Goal: Task Accomplishment & Management: Manage account settings

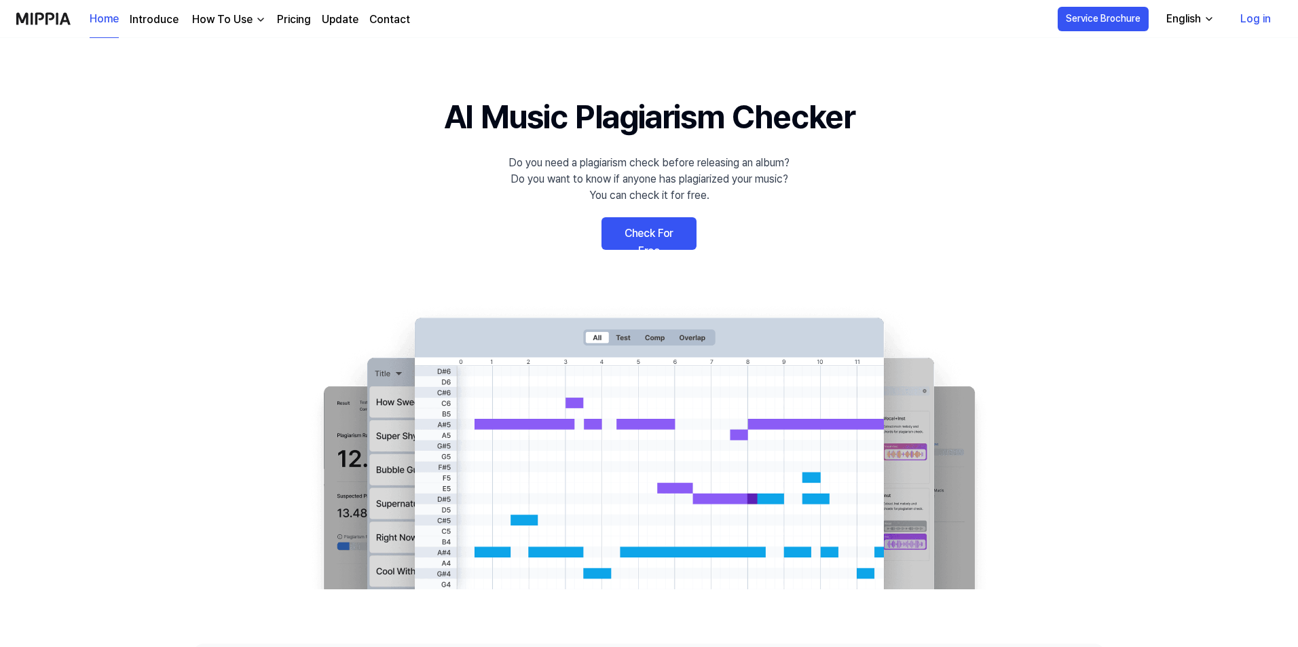
click at [670, 227] on link "Check For Free" at bounding box center [648, 233] width 95 height 33
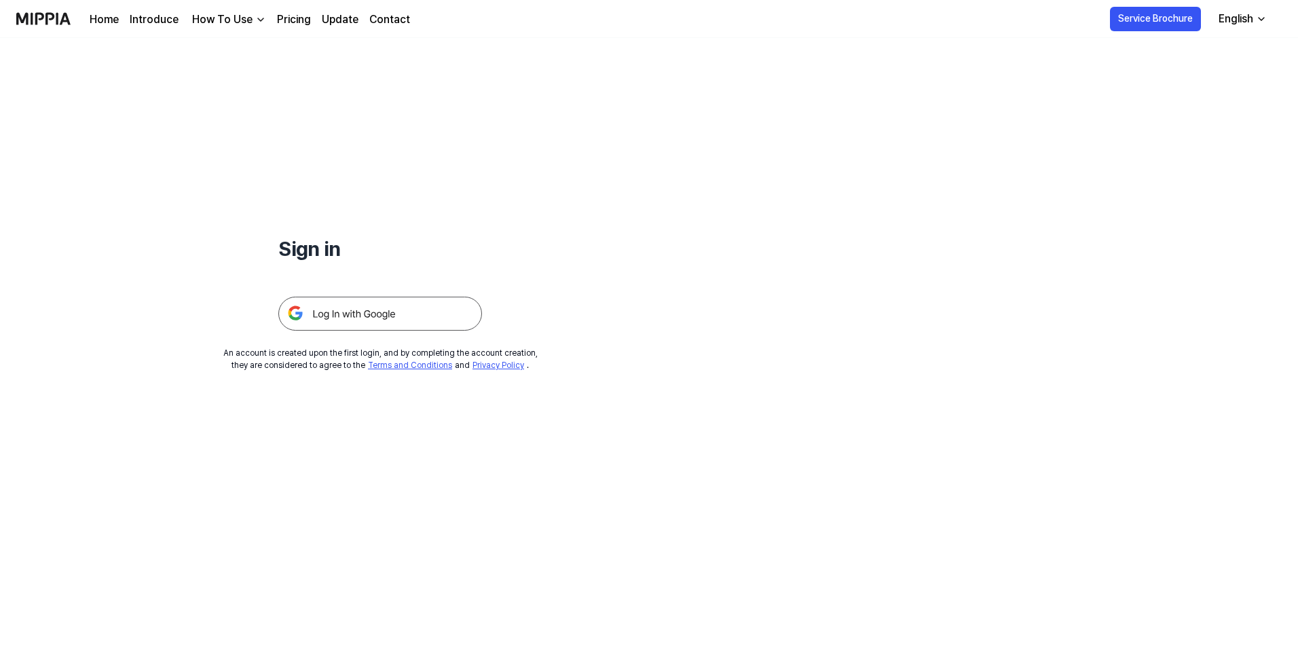
click at [418, 308] on img at bounding box center [380, 314] width 204 height 34
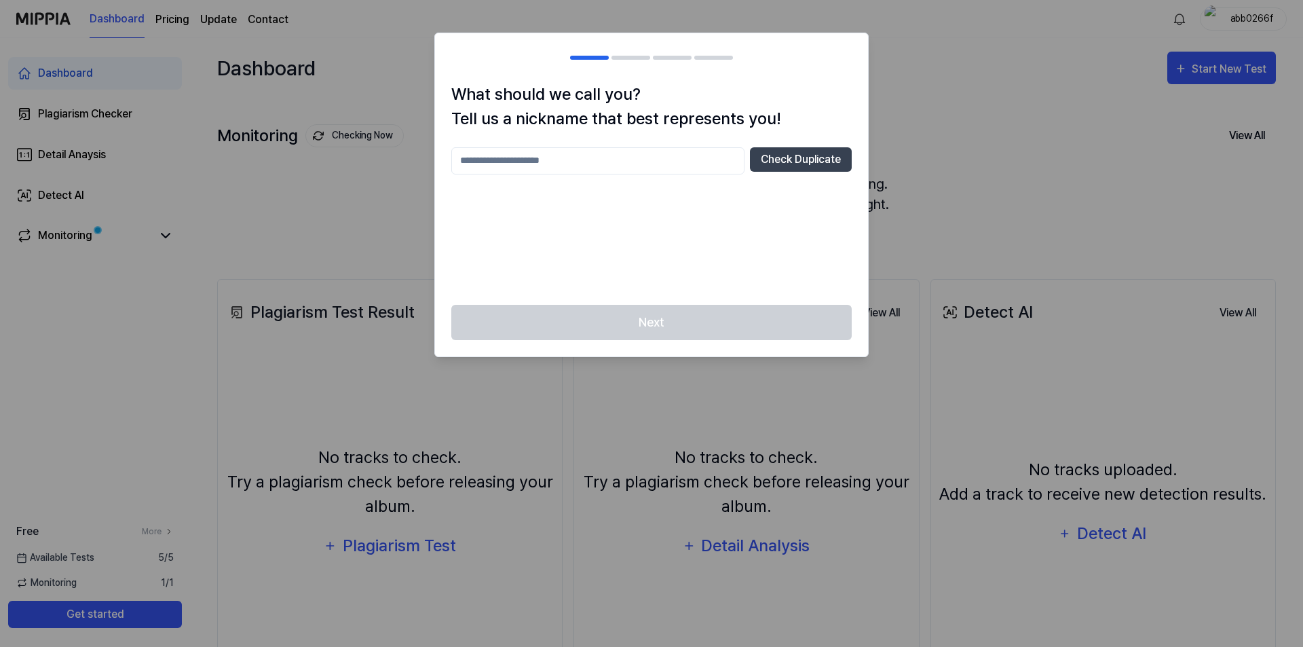
click at [580, 159] on input "text" at bounding box center [597, 160] width 293 height 27
type input "***"
click at [786, 164] on button "Check Duplicate" at bounding box center [801, 159] width 102 height 24
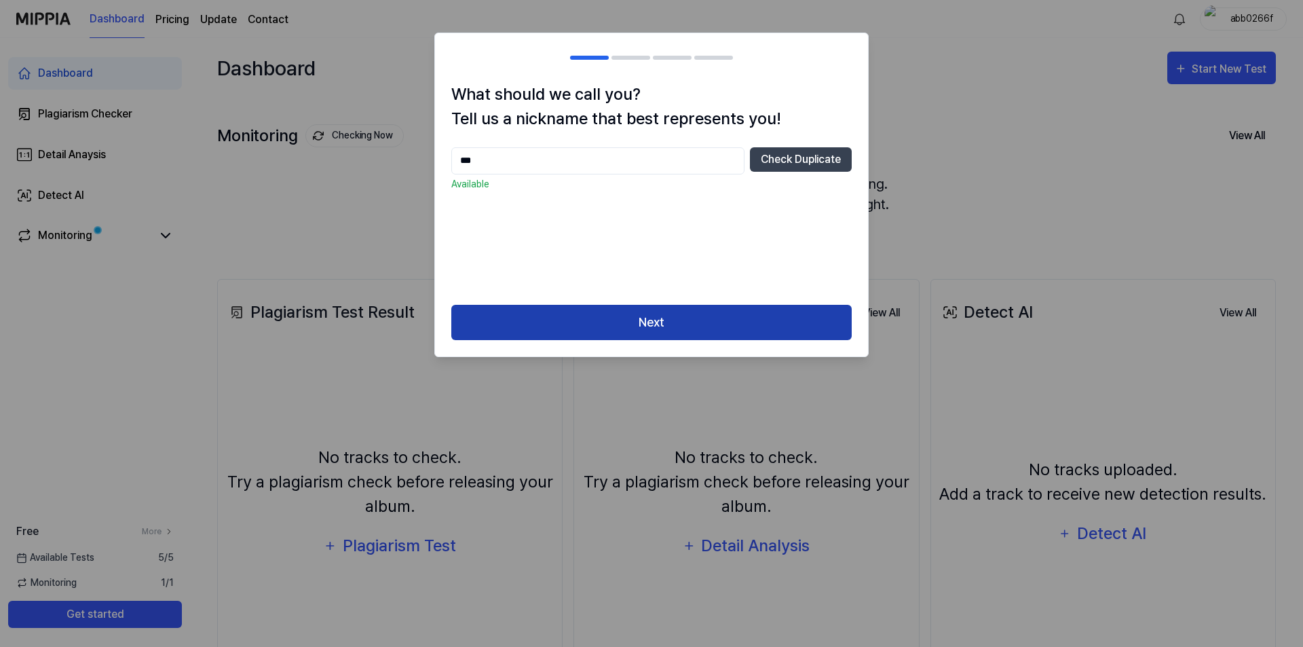
click at [690, 307] on button "Next" at bounding box center [651, 323] width 401 height 36
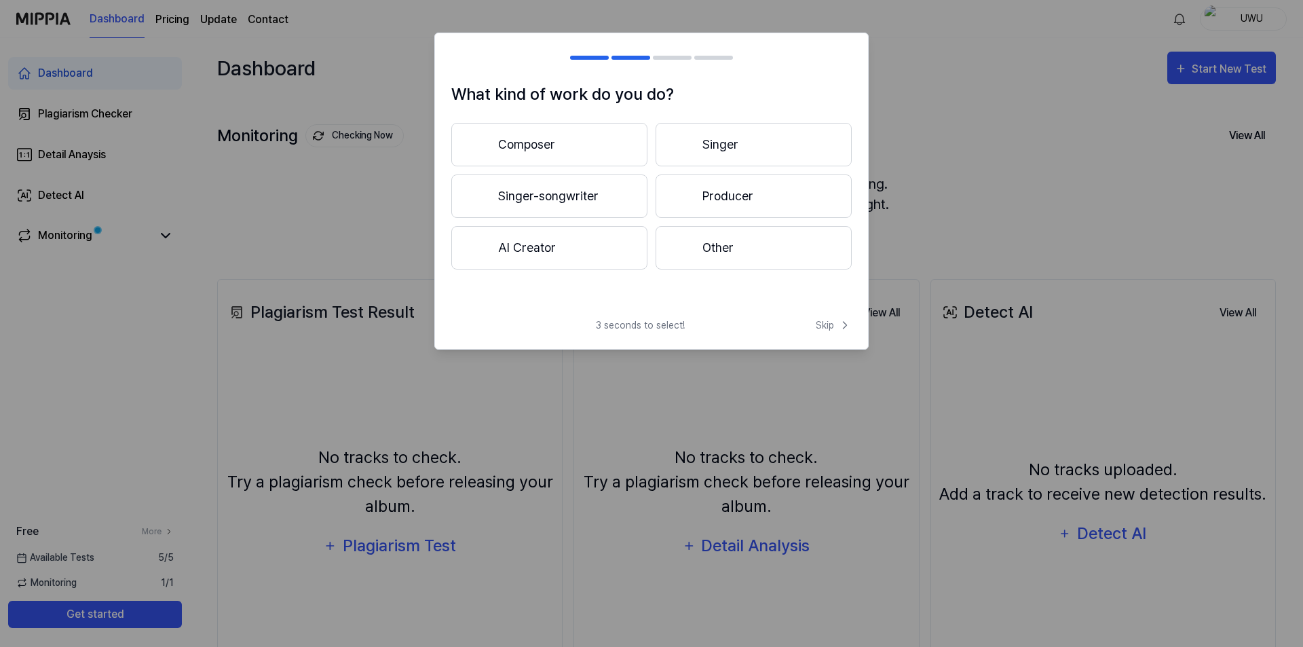
click at [603, 193] on button "Singer-songwriter" at bounding box center [549, 195] width 196 height 43
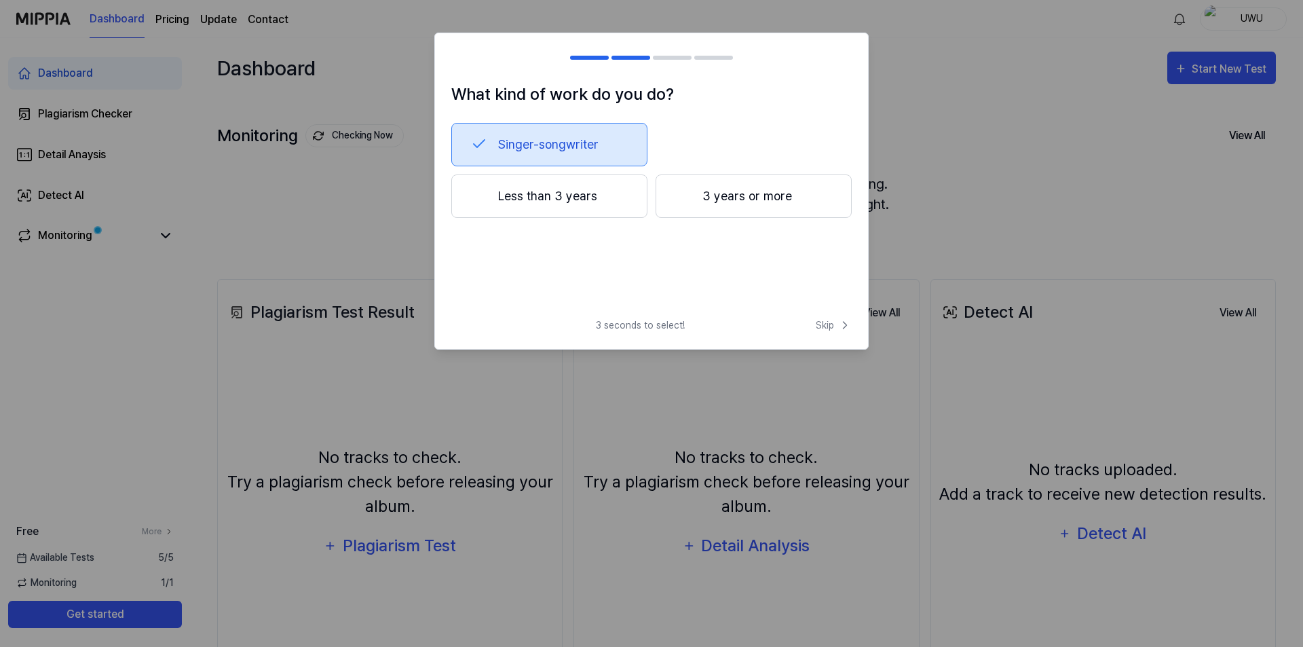
click at [493, 128] on button "Singer-songwriter" at bounding box center [549, 144] width 196 height 43
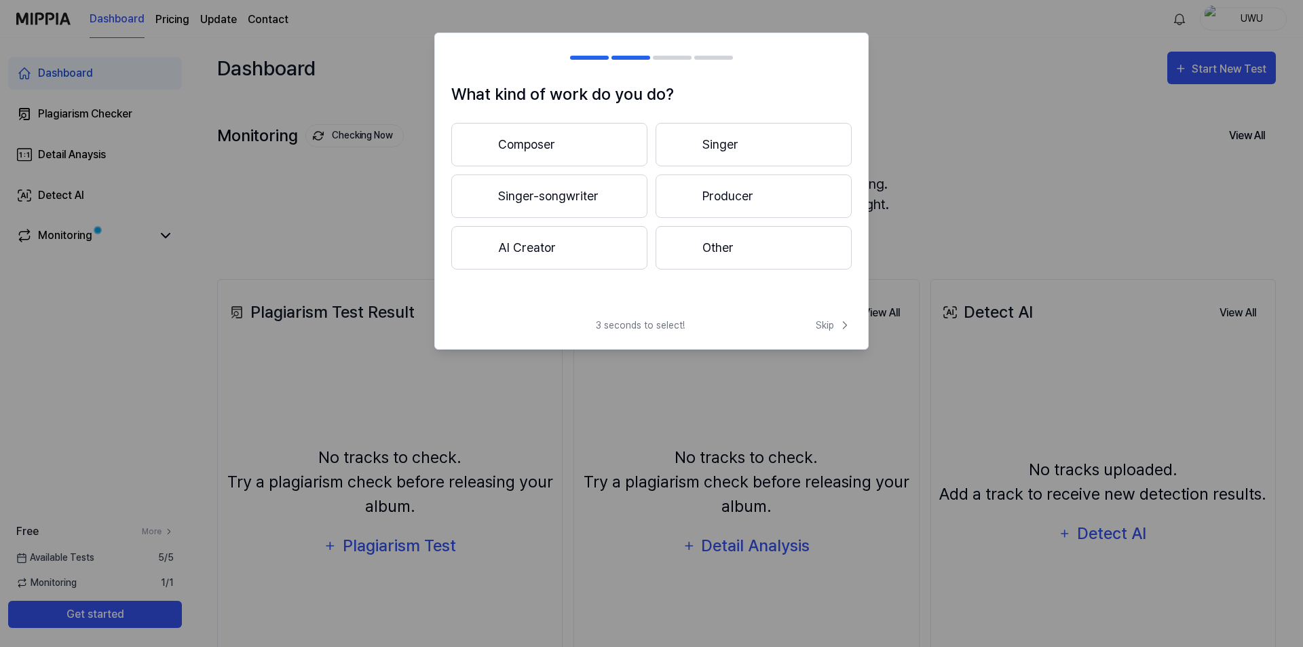
click at [734, 243] on button "Other" at bounding box center [754, 247] width 196 height 43
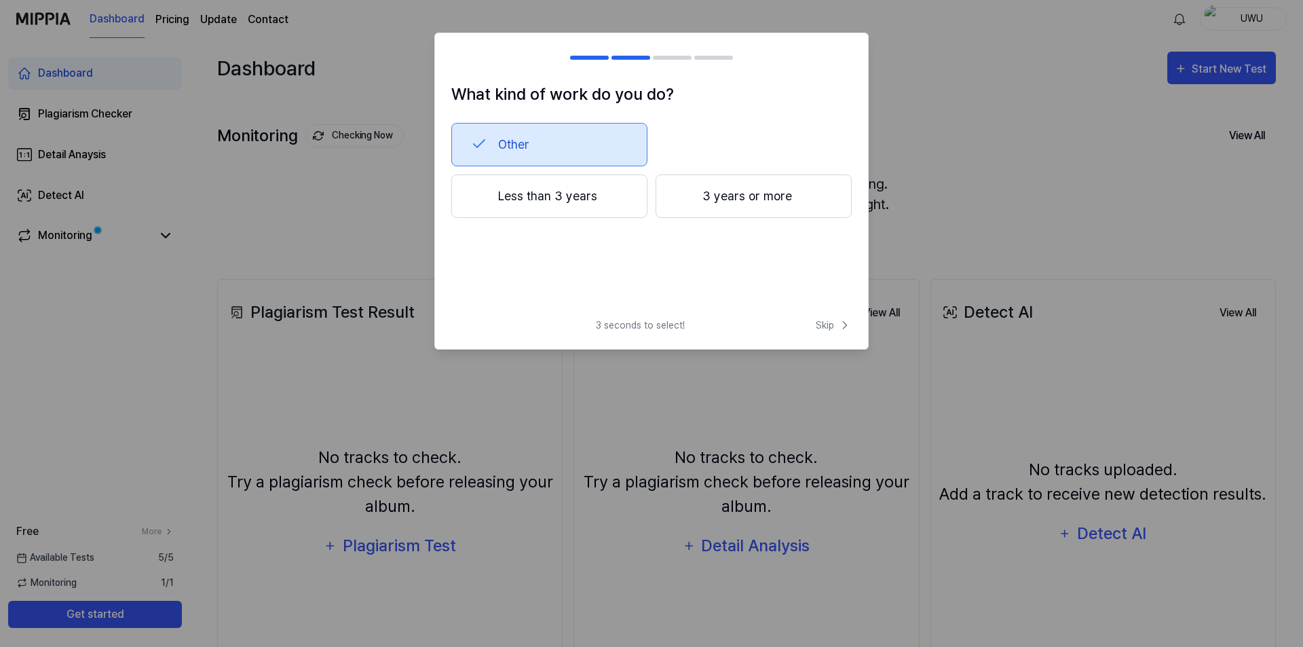
click at [566, 198] on button "Less than 3 years" at bounding box center [549, 195] width 196 height 43
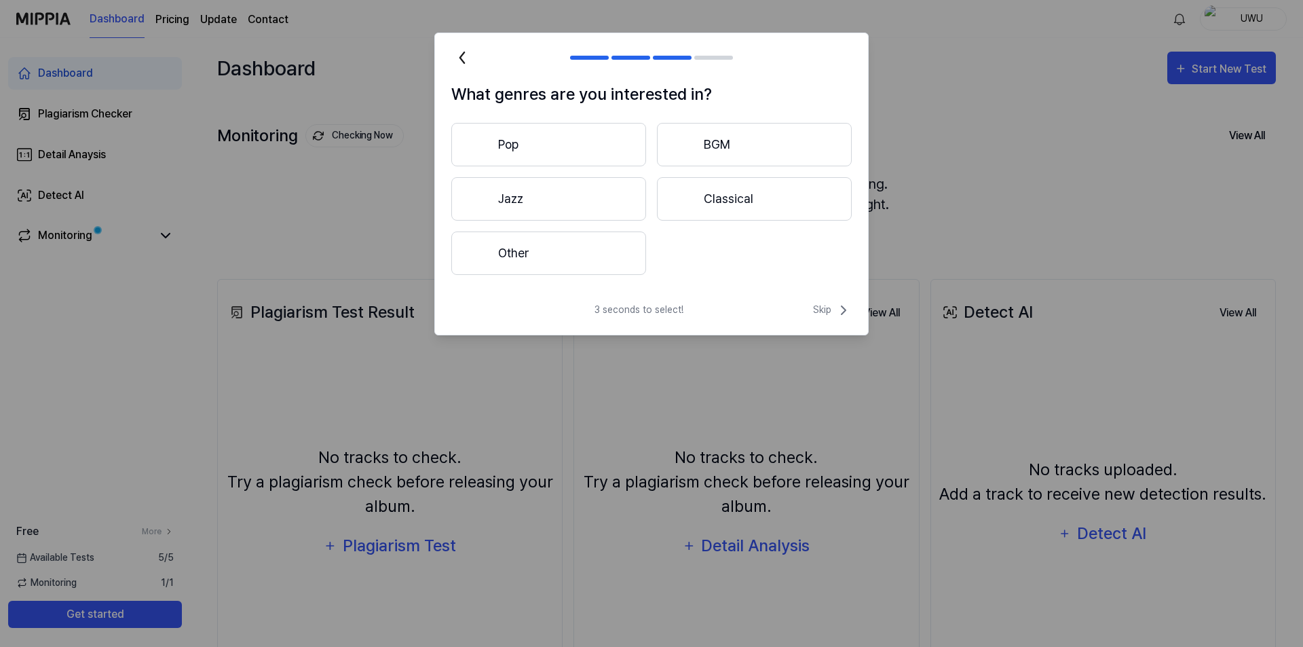
click at [616, 258] on button "Other" at bounding box center [548, 252] width 195 height 43
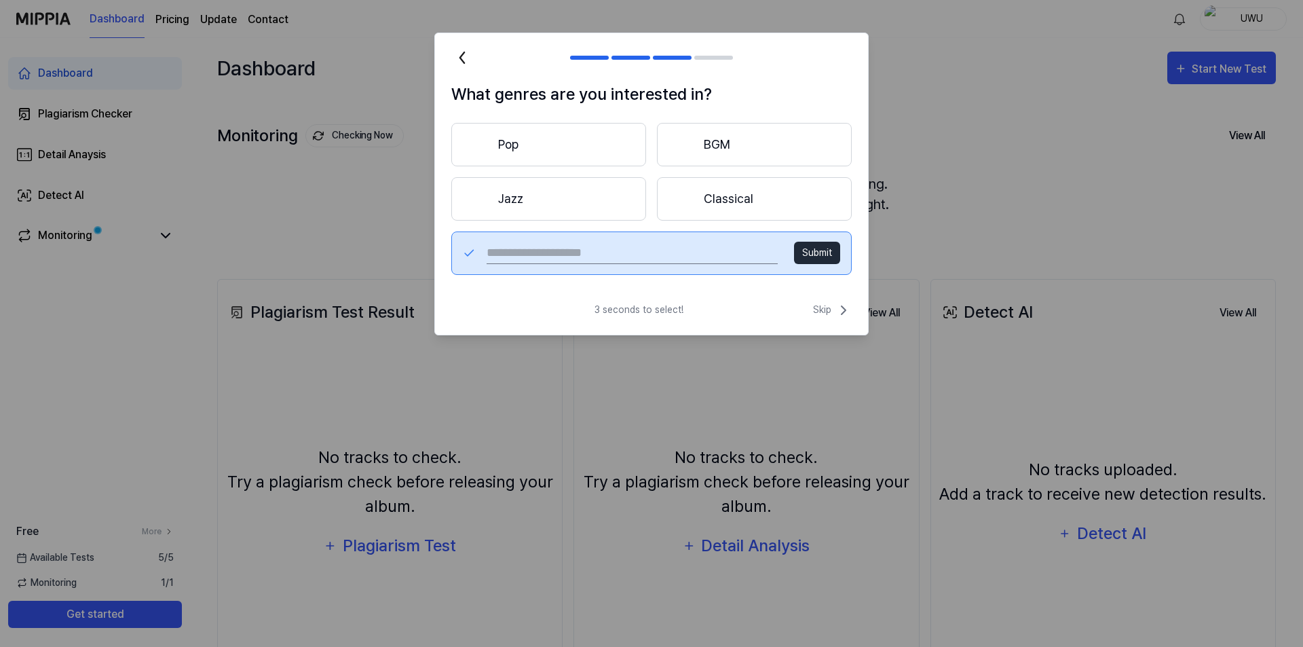
click at [637, 256] on input "text" at bounding box center [632, 253] width 291 height 22
type input "*"
type input "**********"
click at [808, 245] on button "Submit" at bounding box center [817, 253] width 46 height 22
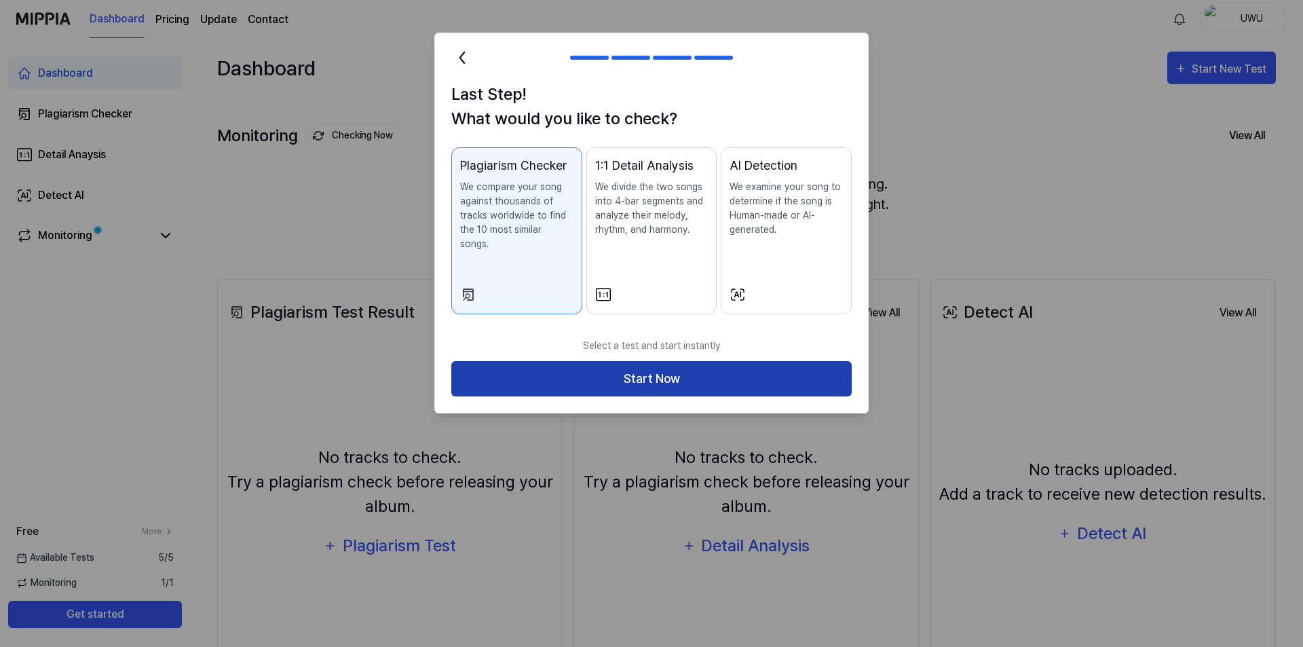
click at [747, 370] on button "Start Now" at bounding box center [651, 379] width 401 height 36
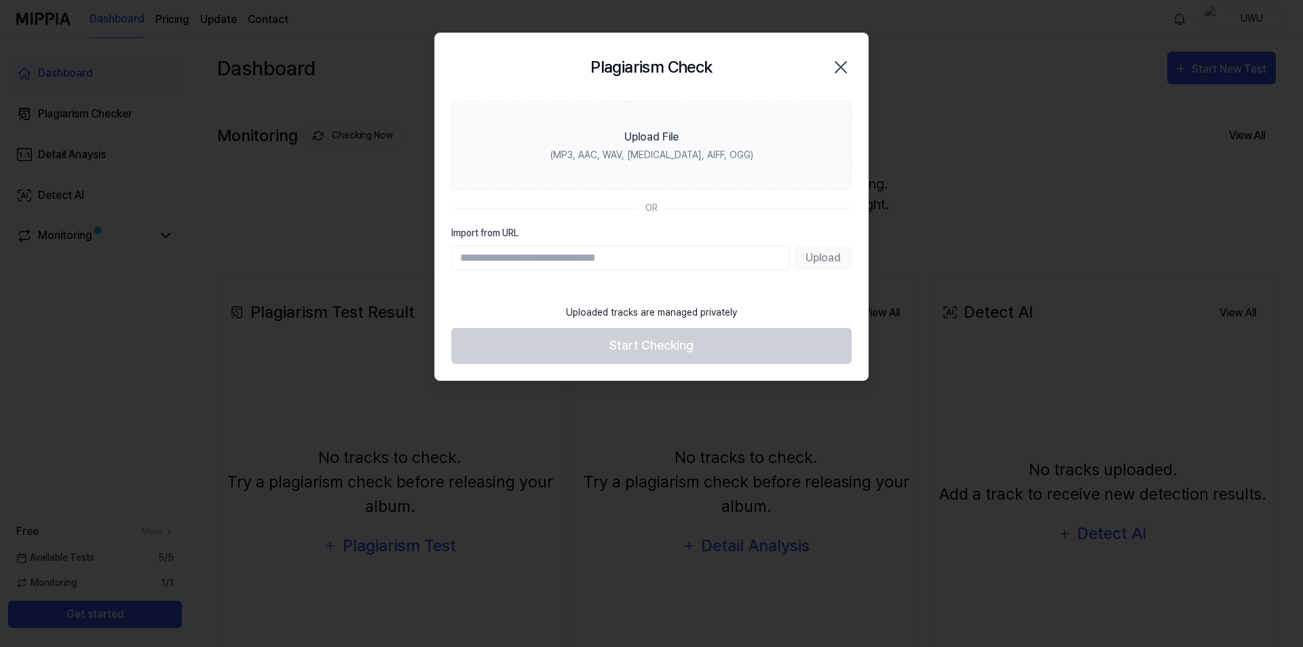
click at [843, 60] on icon "button" at bounding box center [841, 67] width 22 height 22
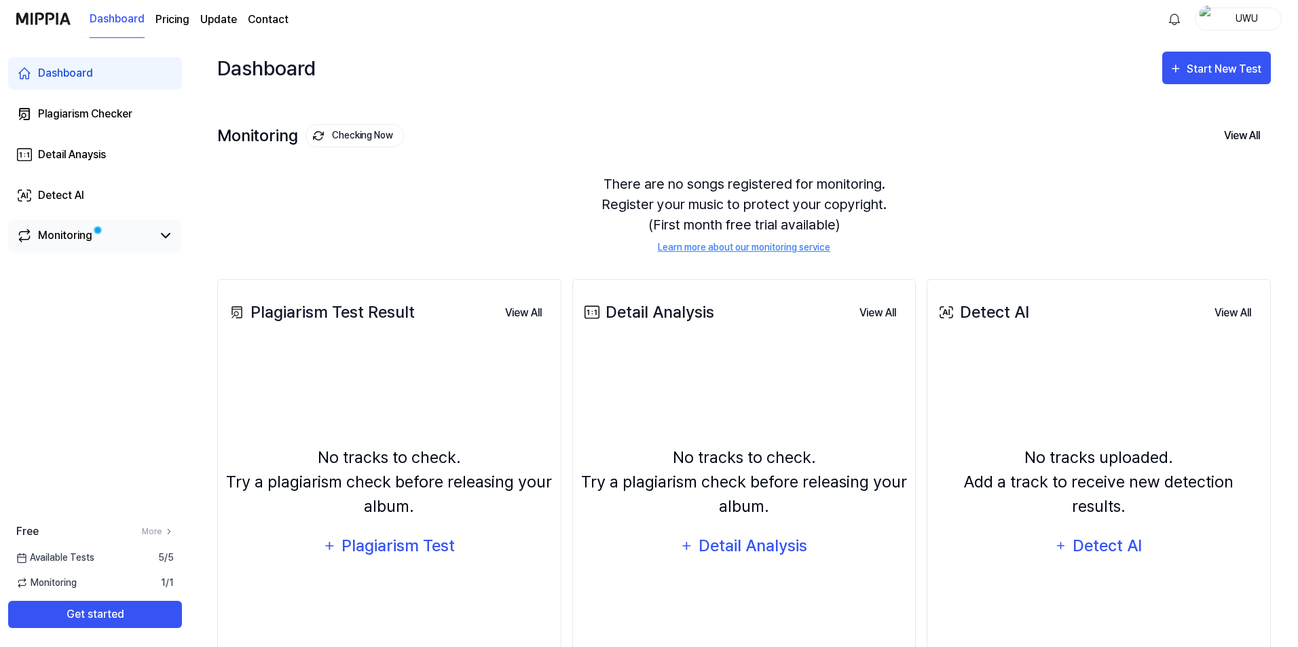
click at [94, 225] on span at bounding box center [98, 230] width 10 height 10
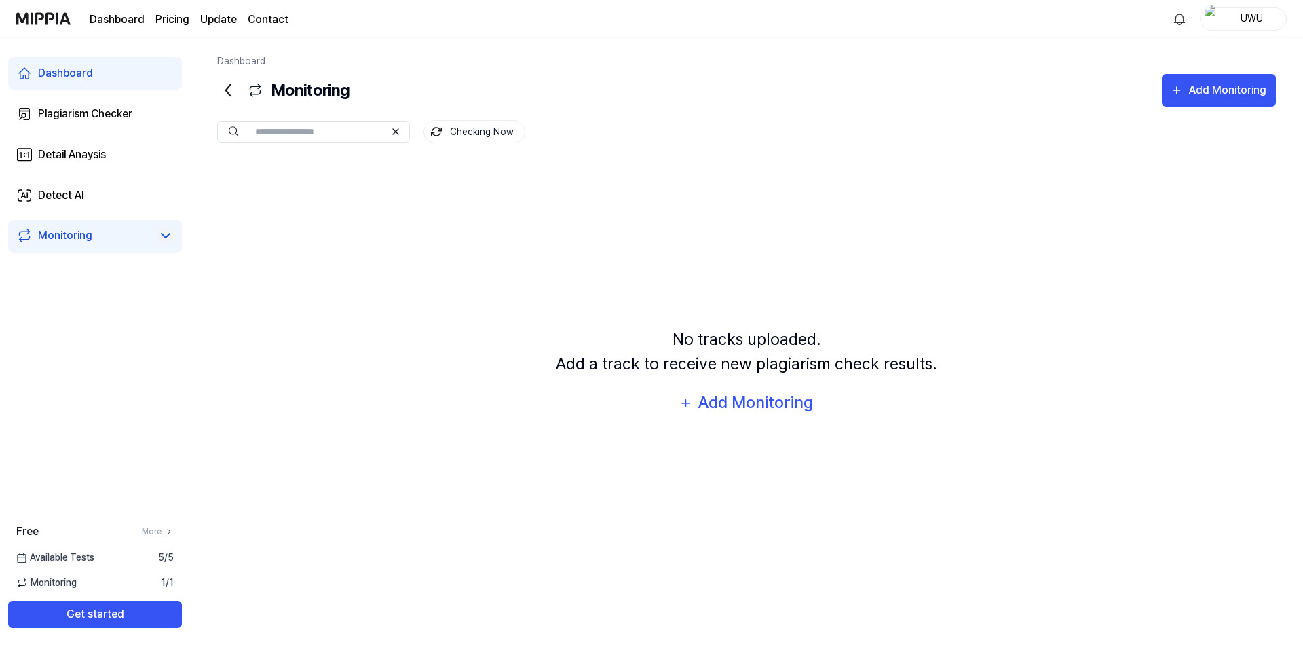
click at [167, 233] on icon at bounding box center [165, 235] width 16 height 16
click at [132, 195] on link "Detect AI" at bounding box center [95, 195] width 174 height 33
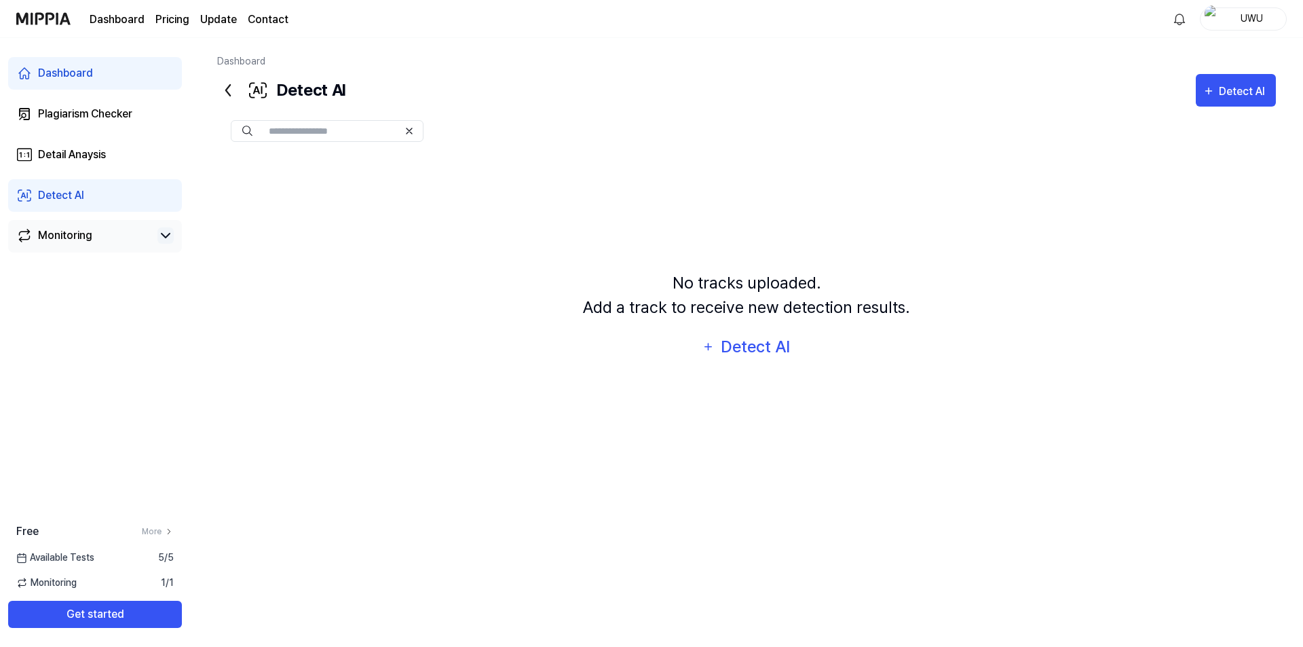
click at [131, 218] on div "Dashboard Plagiarism Checker Detail Anaysis Detect AI Monitoring" at bounding box center [95, 155] width 190 height 234
click at [131, 225] on div "Monitoring" at bounding box center [95, 236] width 174 height 33
click at [126, 110] on div "Plagiarism Checker" at bounding box center [85, 114] width 94 height 16
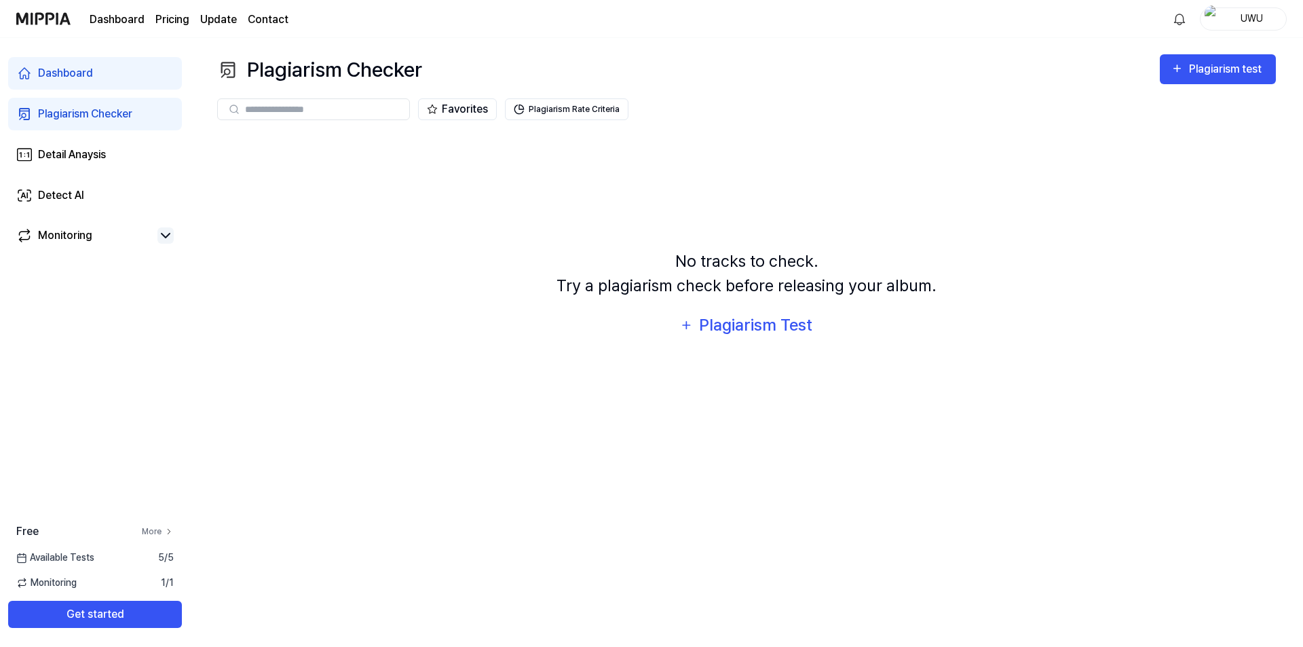
click at [157, 531] on link "More" at bounding box center [158, 531] width 32 height 12
click at [95, 228] on span at bounding box center [97, 229] width 5 height 5
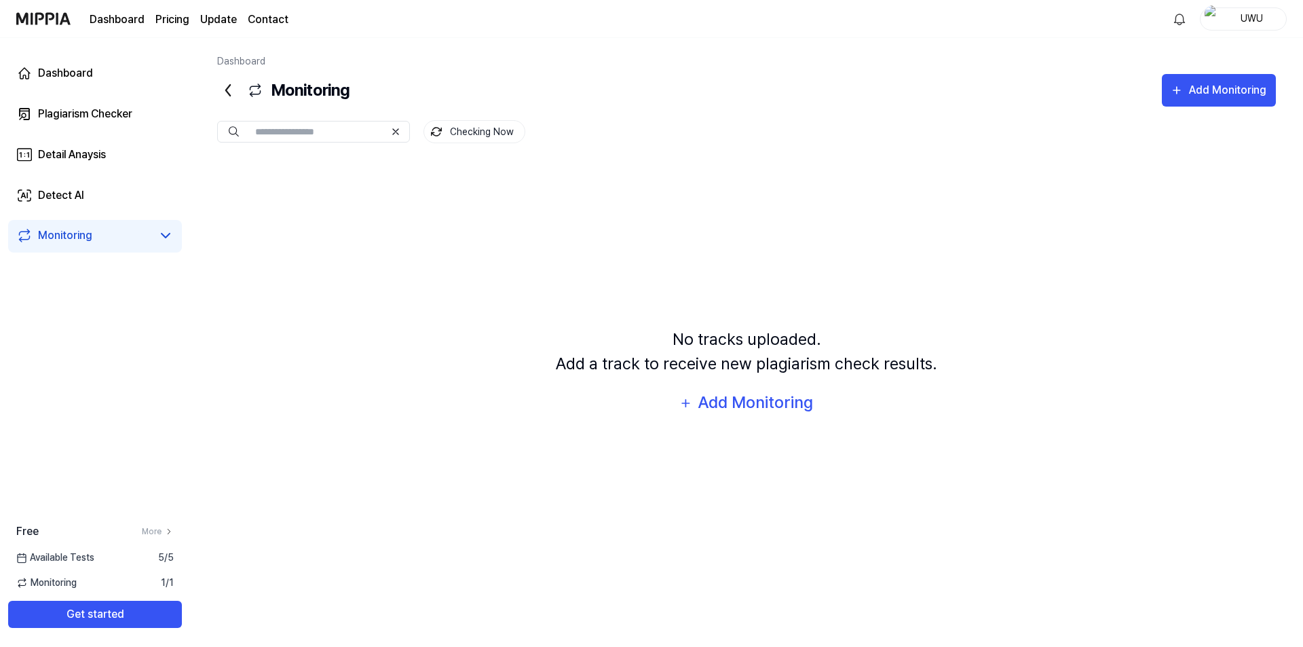
click at [1275, 20] on div "UWU" at bounding box center [1251, 18] width 53 height 15
click at [1150, 123] on button "Log out" at bounding box center [1200, 124] width 156 height 14
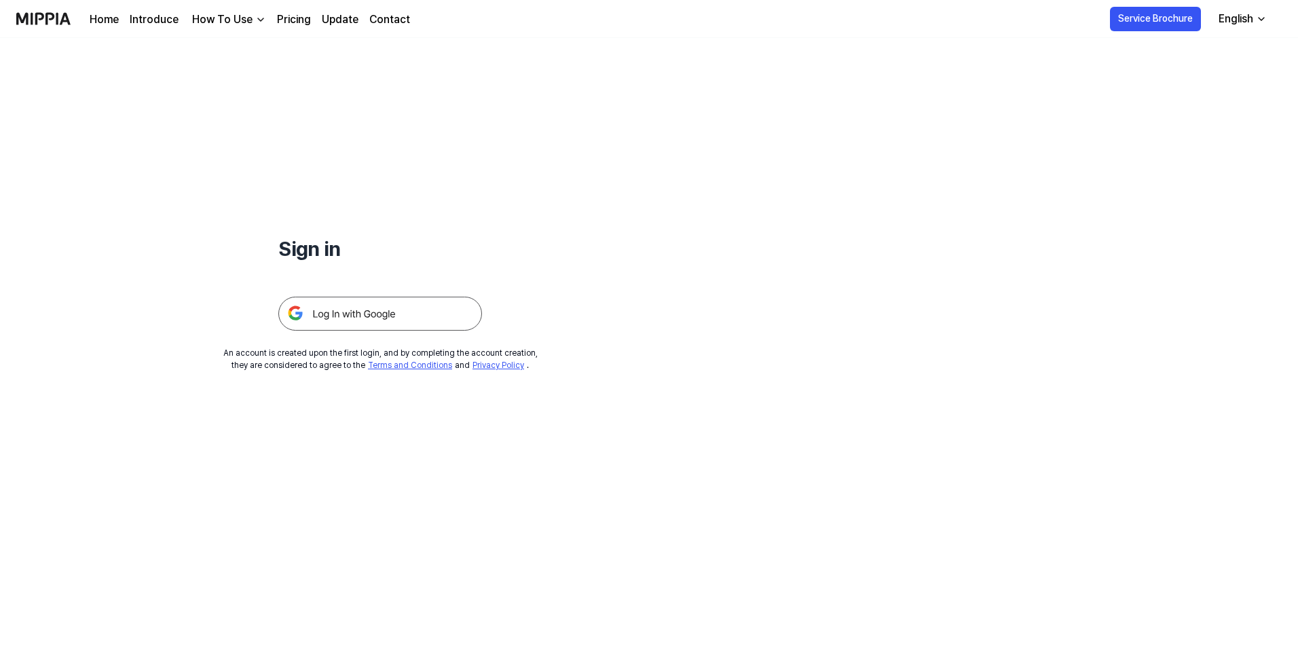
click at [312, 248] on h1 "Sign in" at bounding box center [380, 249] width 204 height 31
click at [384, 308] on img at bounding box center [380, 314] width 204 height 34
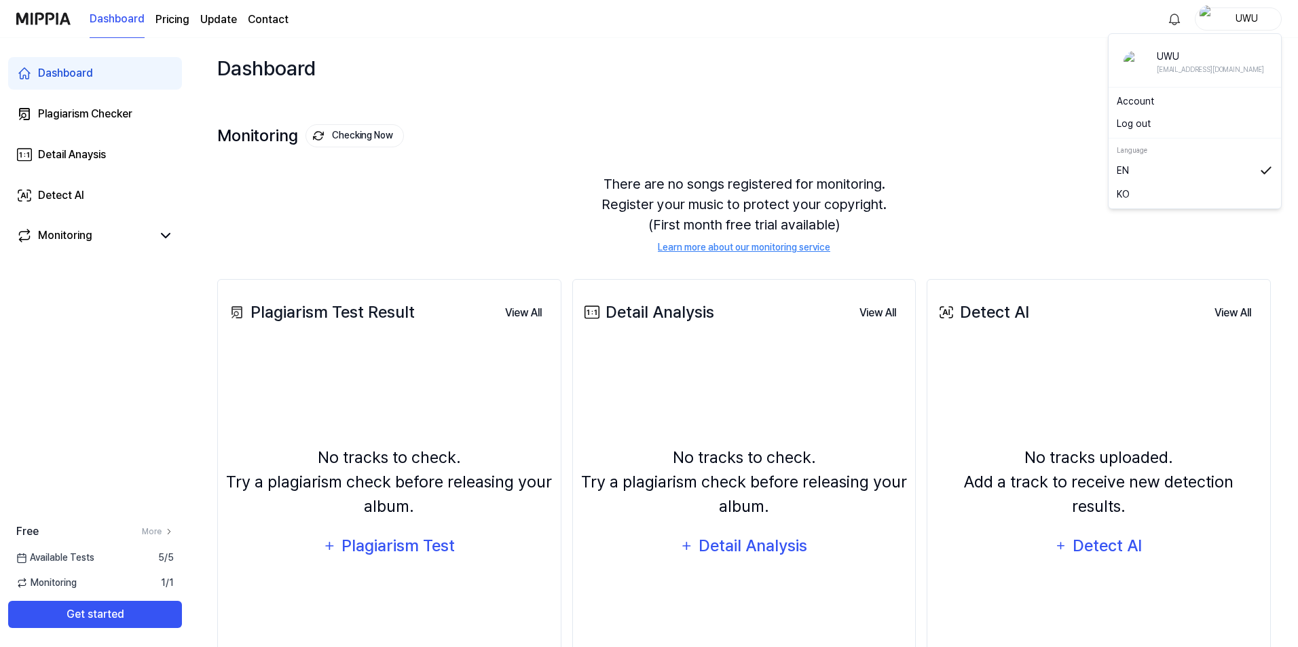
click at [1231, 14] on div "UWU" at bounding box center [1246, 18] width 53 height 15
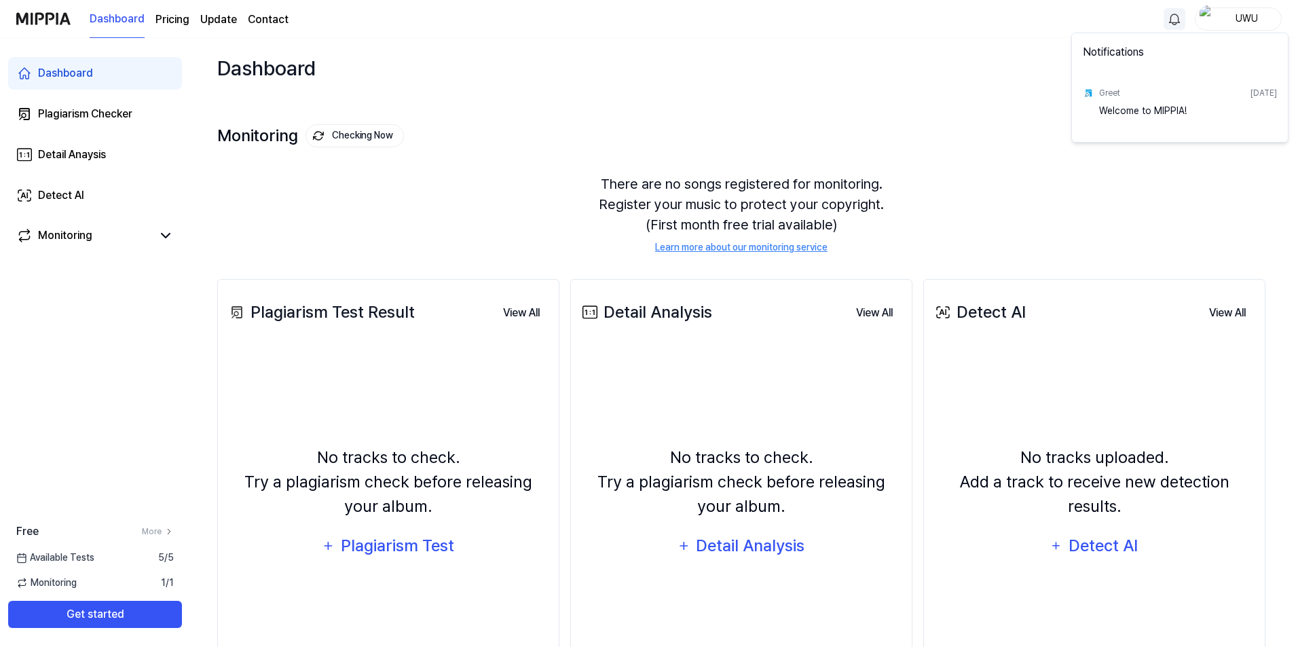
click at [1176, 15] on html "Dashboard Pricing Update Contact UWU Dashboard Plagiarism Checker Detail Anaysi…" at bounding box center [649, 323] width 1298 height 647
click at [1181, 18] on html "Dashboard Pricing Update Contact UWU Dashboard Plagiarism Checker Detail Anaysi…" at bounding box center [651, 323] width 1303 height 647
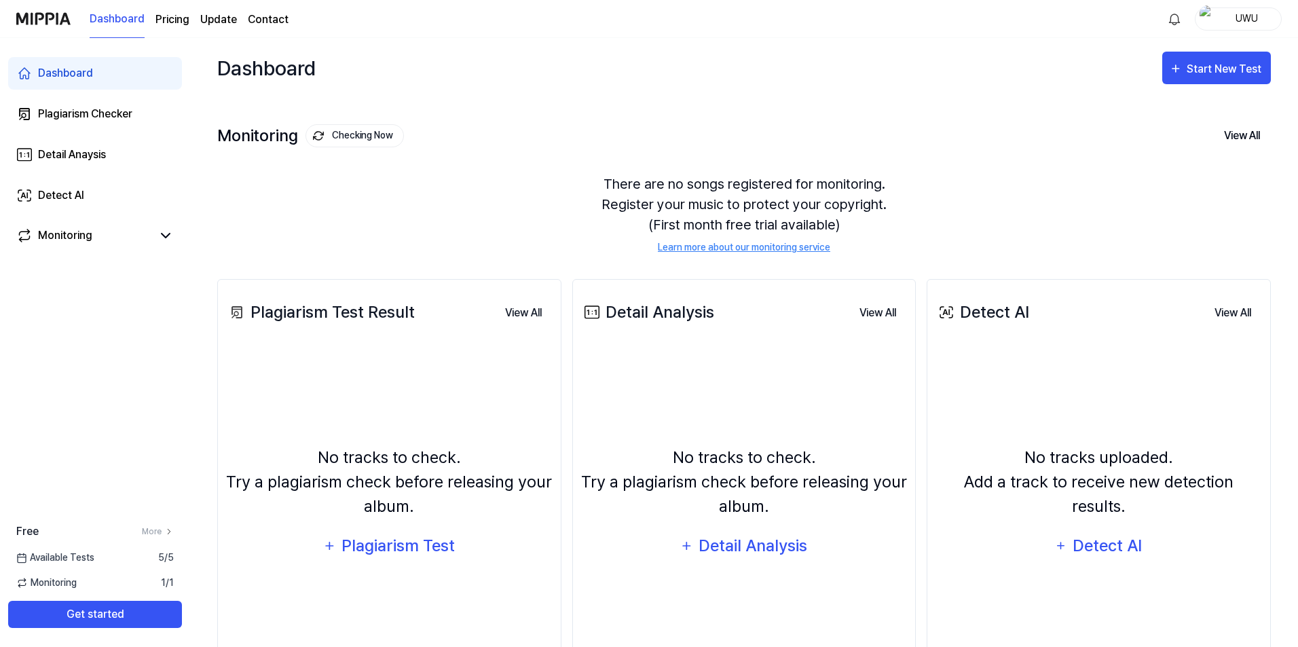
click at [1240, 18] on div "UWU" at bounding box center [1246, 18] width 53 height 15
drag, startPoint x: 805, startPoint y: 103, endPoint x: 737, endPoint y: 108, distance: 68.8
click at [805, 103] on div "Monitoring Checking Now View All Monitoring There are no songs registered for m…" at bounding box center [744, 175] width 1054 height 154
click at [1242, 17] on div "UWU" at bounding box center [1246, 18] width 53 height 15
click at [1190, 103] on link "Account" at bounding box center [1195, 101] width 156 height 14
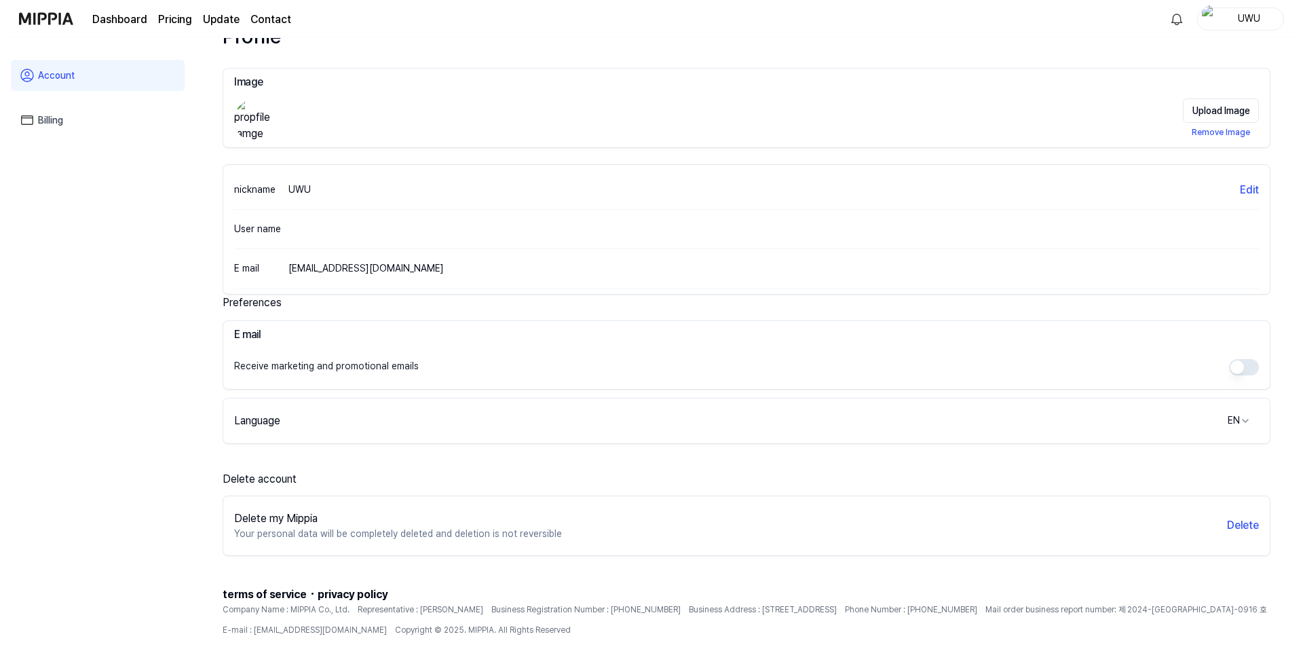
scroll to position [98, 0]
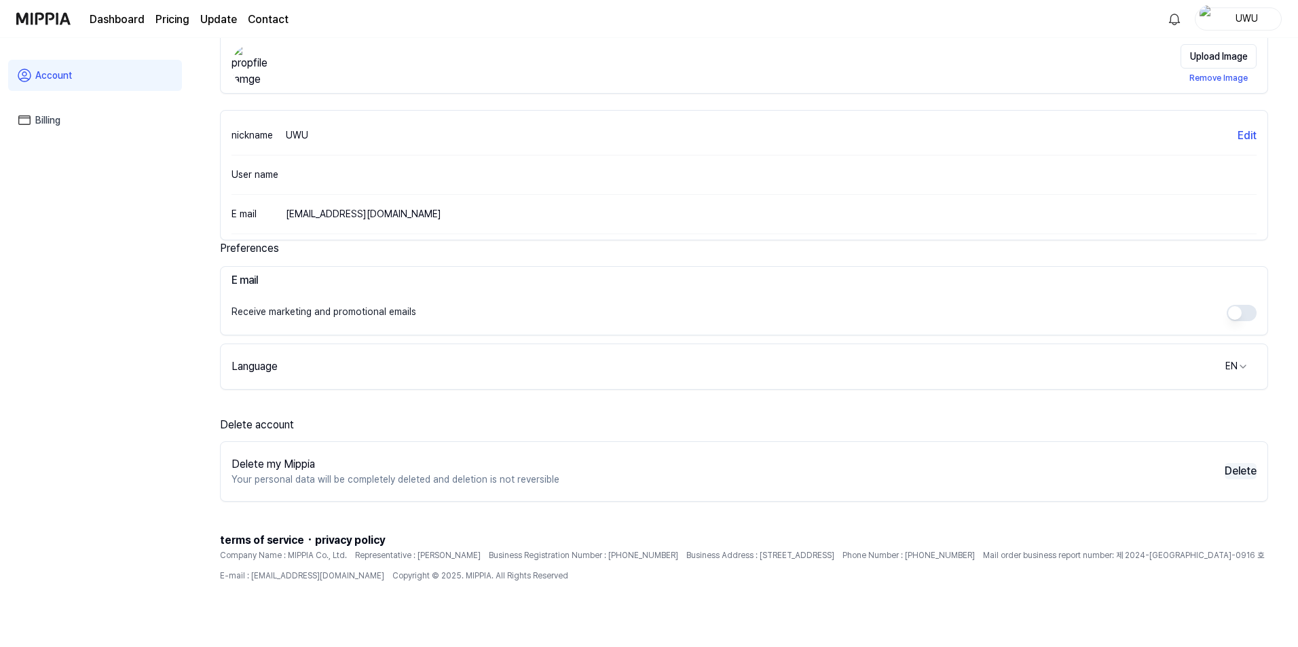
click at [1236, 470] on button "Delete" at bounding box center [1241, 471] width 32 height 16
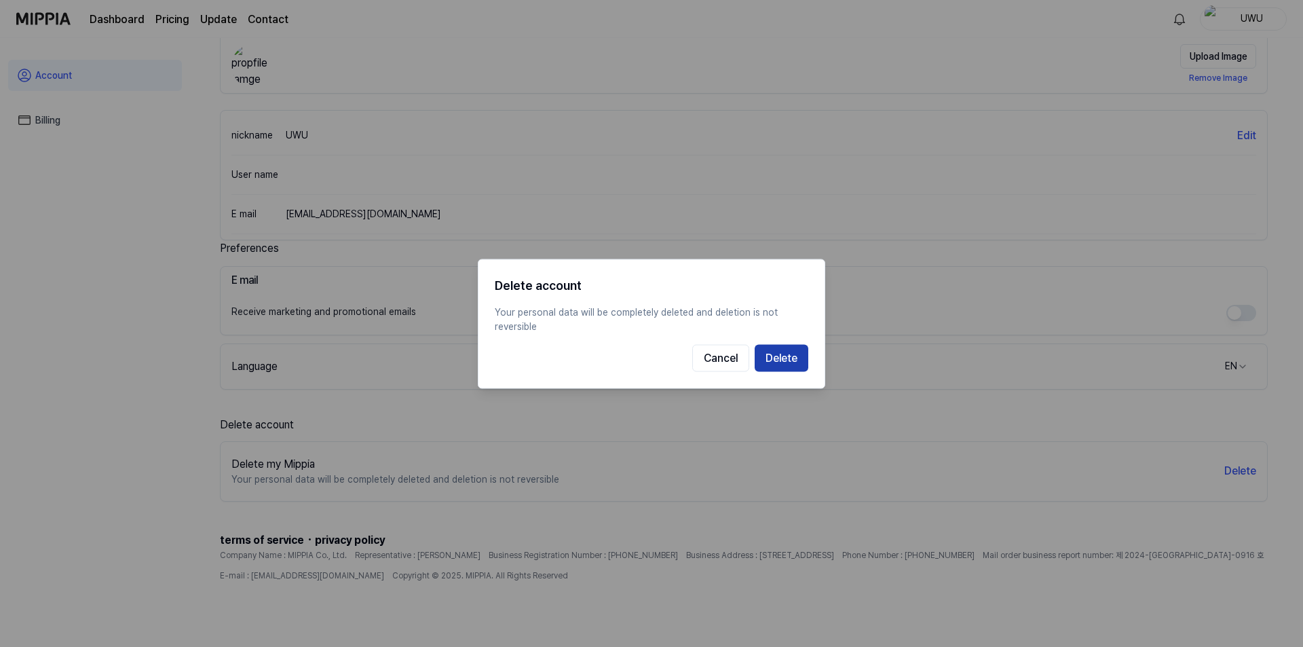
click at [784, 366] on button "Delete" at bounding box center [782, 357] width 54 height 27
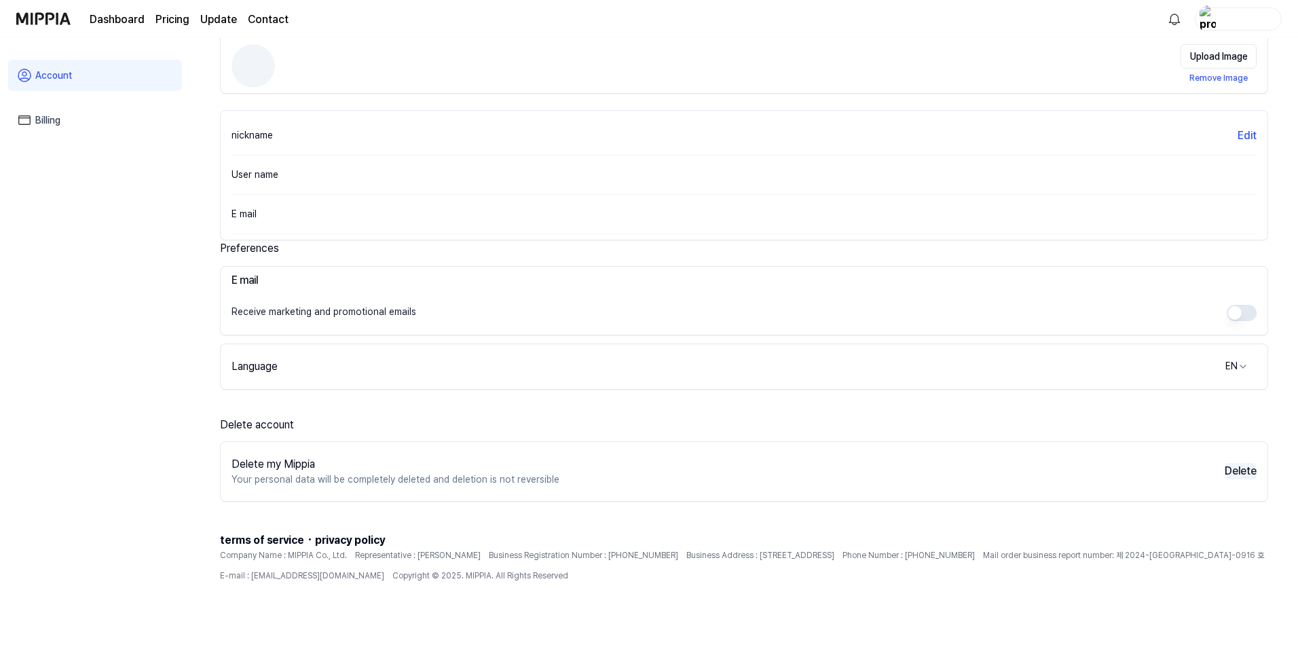
click at [1247, 470] on button "Delete" at bounding box center [1241, 471] width 32 height 16
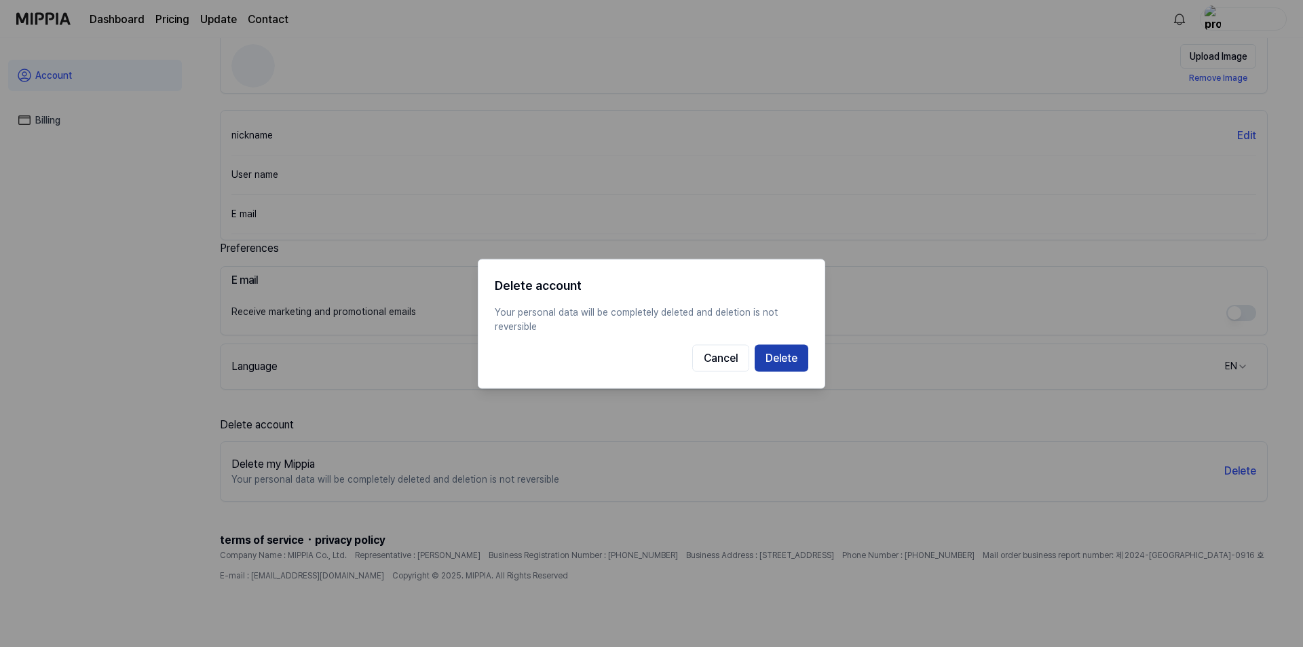
click at [778, 352] on button "Delete" at bounding box center [782, 357] width 54 height 27
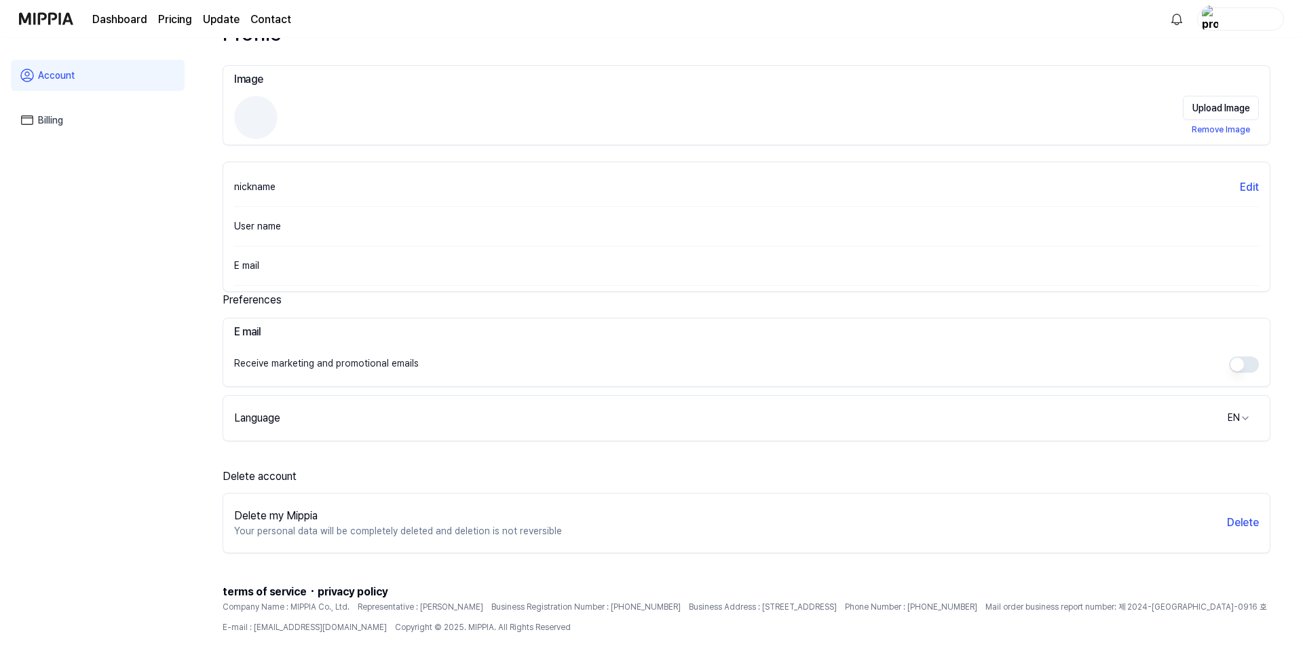
scroll to position [0, 0]
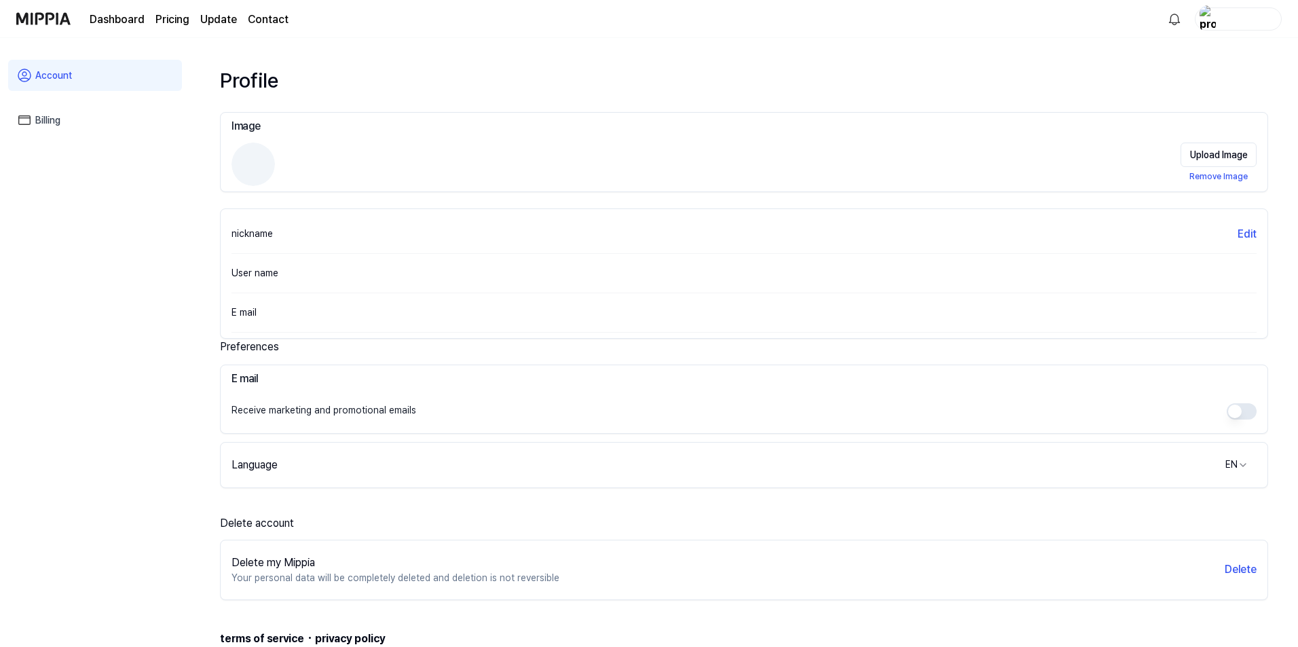
click at [43, 16] on img at bounding box center [43, 18] width 54 height 37
